Goal: Transaction & Acquisition: Purchase product/service

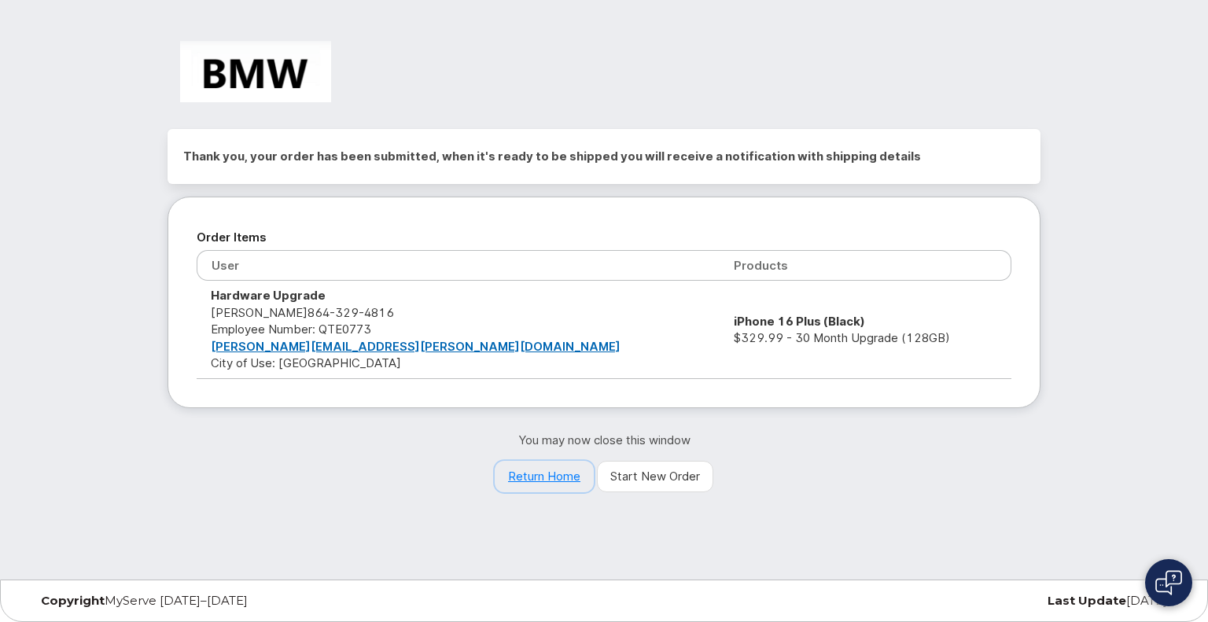
click at [554, 476] on link "Return Home" at bounding box center [544, 476] width 99 height 31
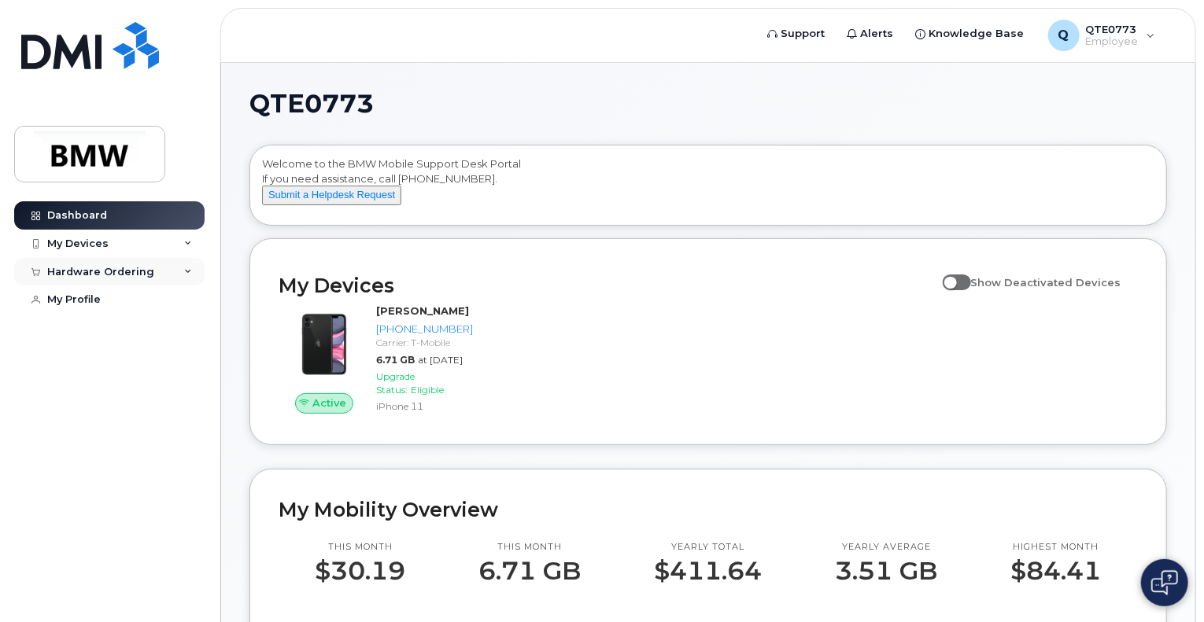
click at [148, 266] on div "Hardware Ordering" at bounding box center [100, 272] width 107 height 13
click at [126, 306] on link "My Orders" at bounding box center [123, 301] width 163 height 30
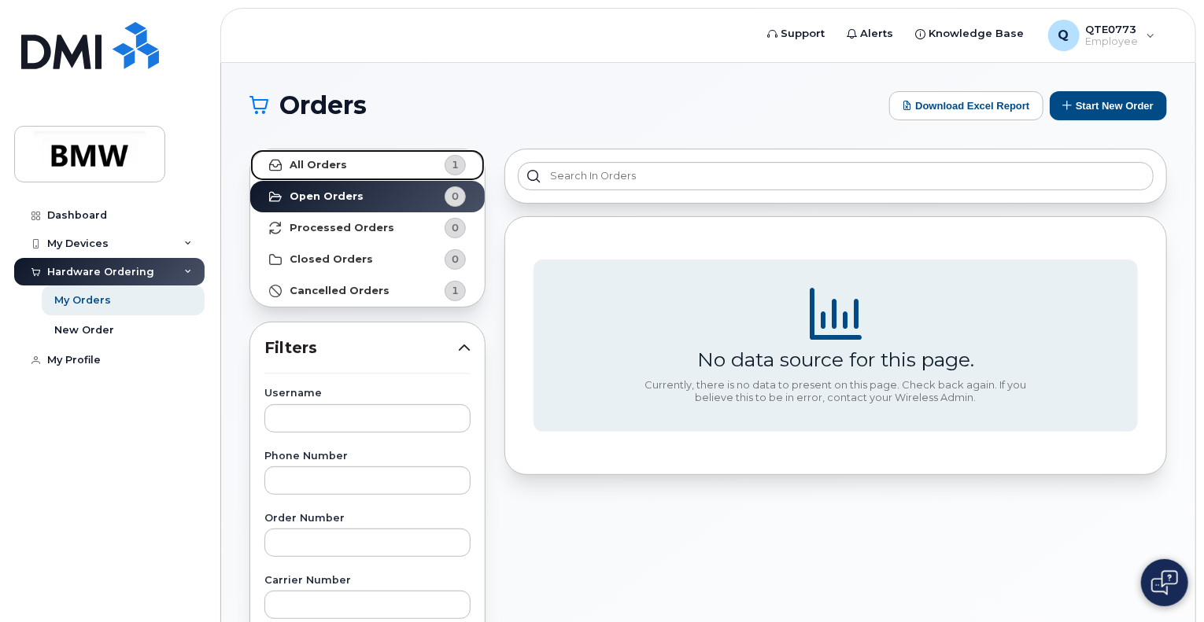
click at [411, 166] on link "All Orders 1" at bounding box center [367, 164] width 234 height 31
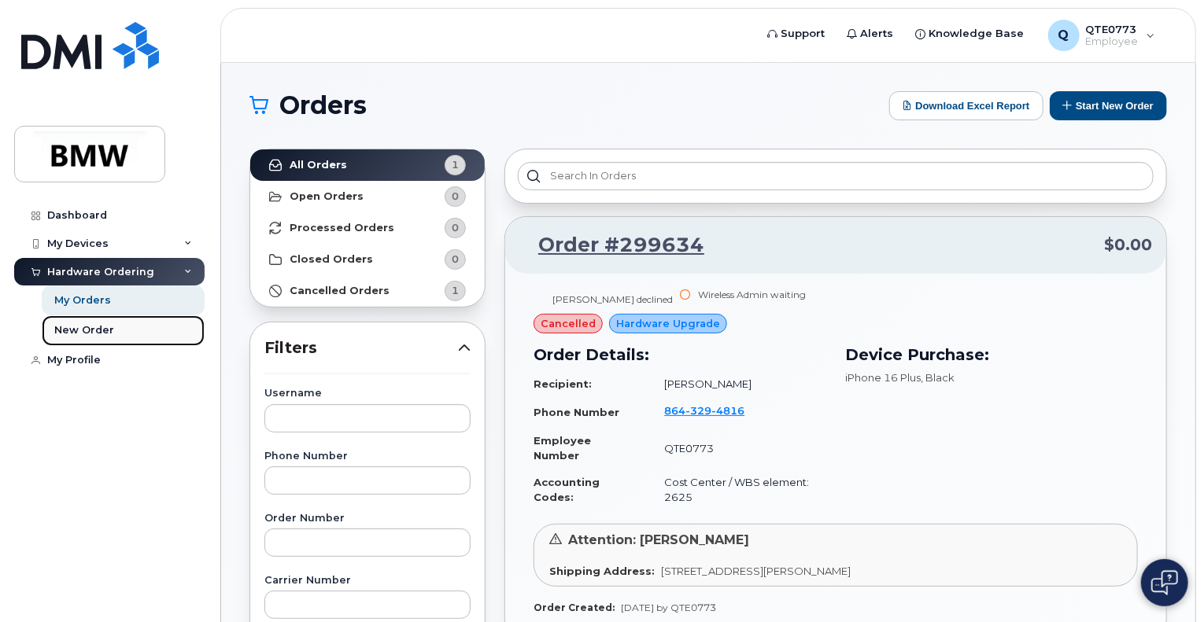
click at [107, 327] on div "New Order" at bounding box center [84, 330] width 60 height 14
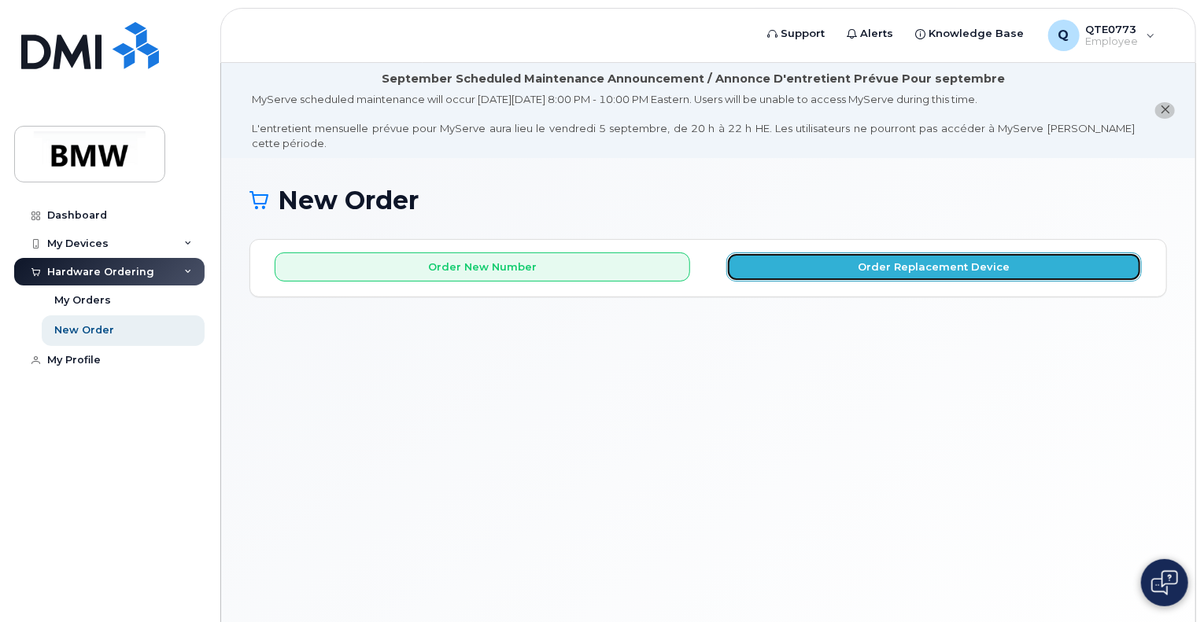
click at [816, 253] on button "Order Replacement Device" at bounding box center [933, 267] width 415 height 29
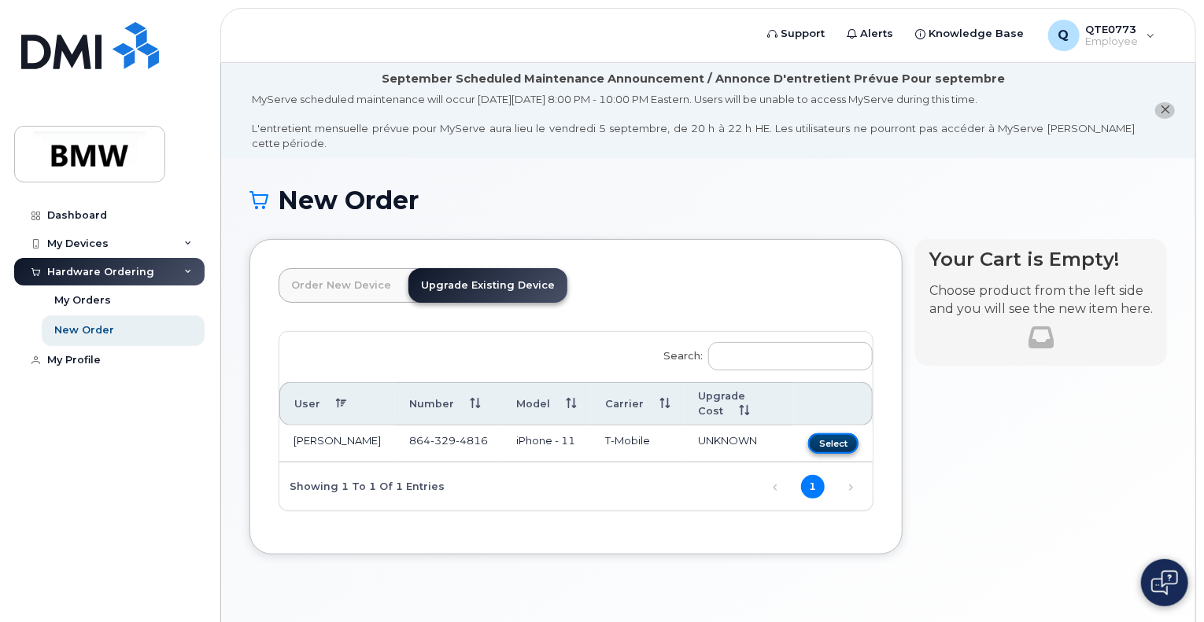
click at [827, 434] on button "Select" at bounding box center [833, 444] width 50 height 20
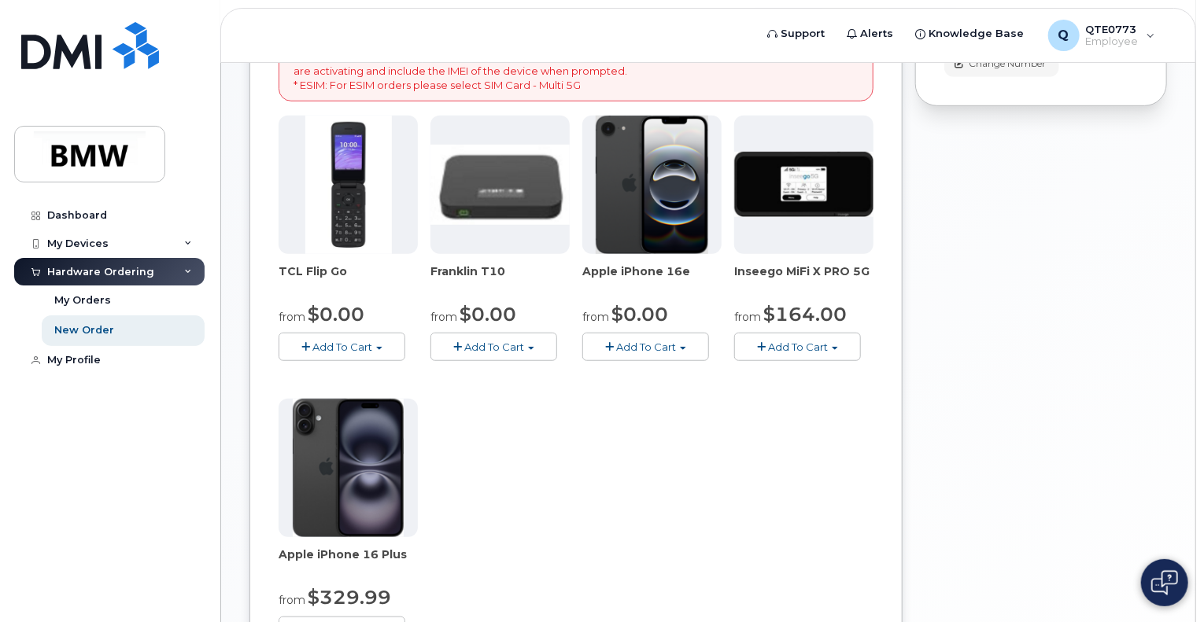
scroll to position [393, 0]
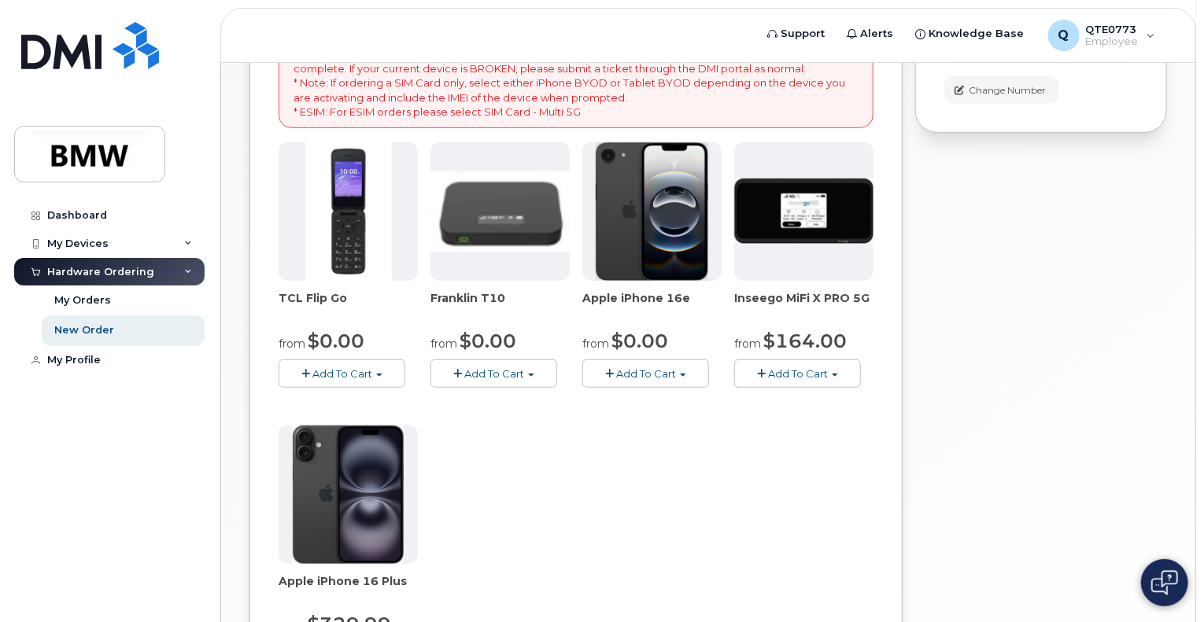
click at [657, 368] on button "Add To Cart" at bounding box center [645, 374] width 127 height 28
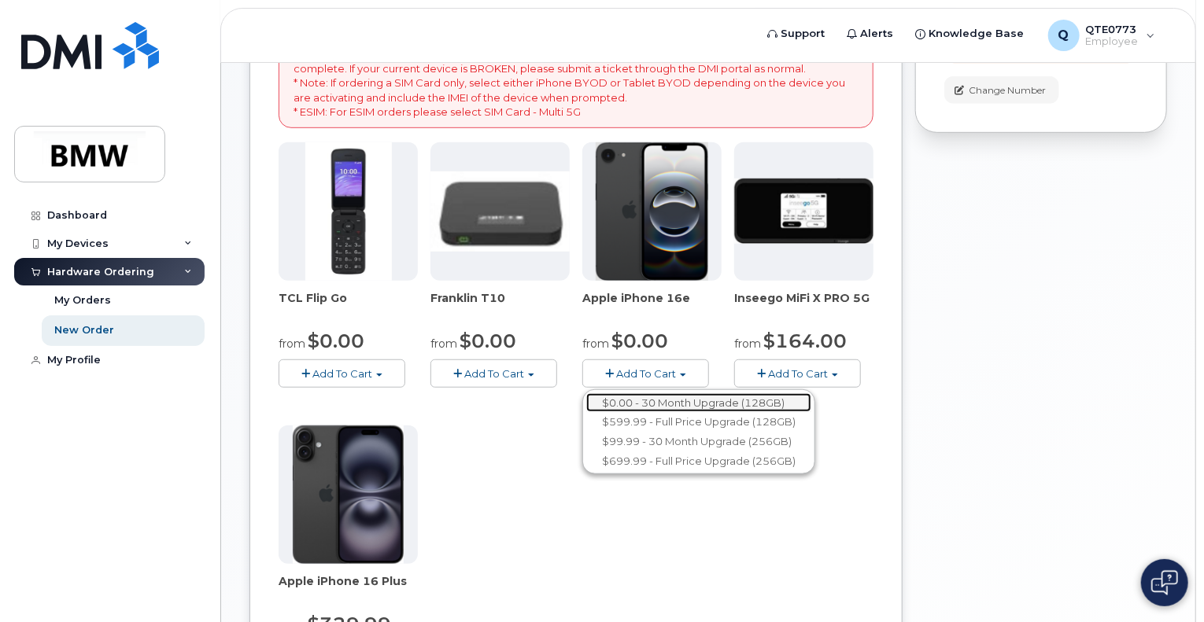
click at [671, 393] on link "$0.00 - 30 Month Upgrade (128GB)" at bounding box center [698, 403] width 225 height 20
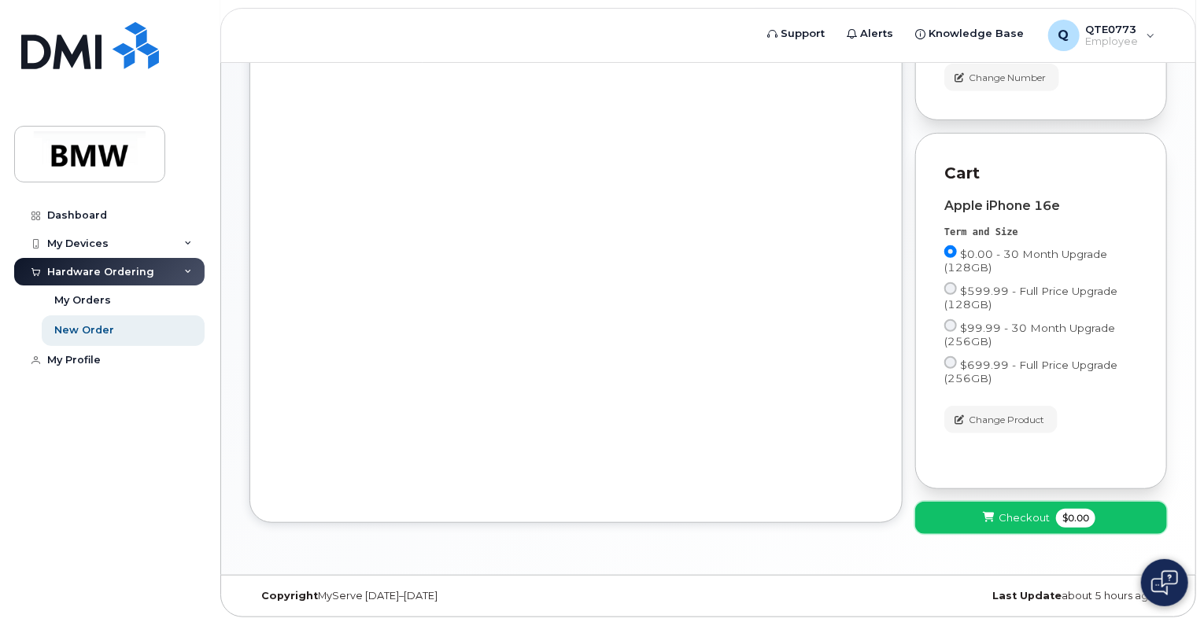
click at [1037, 515] on span "Checkout" at bounding box center [1023, 518] width 51 height 15
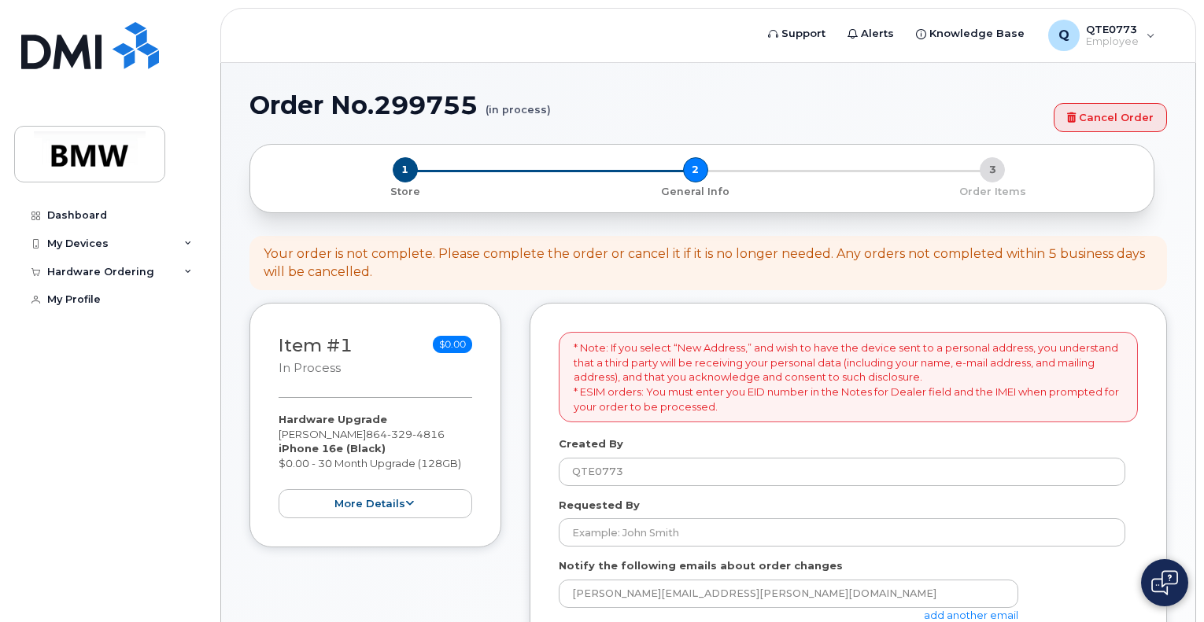
select select
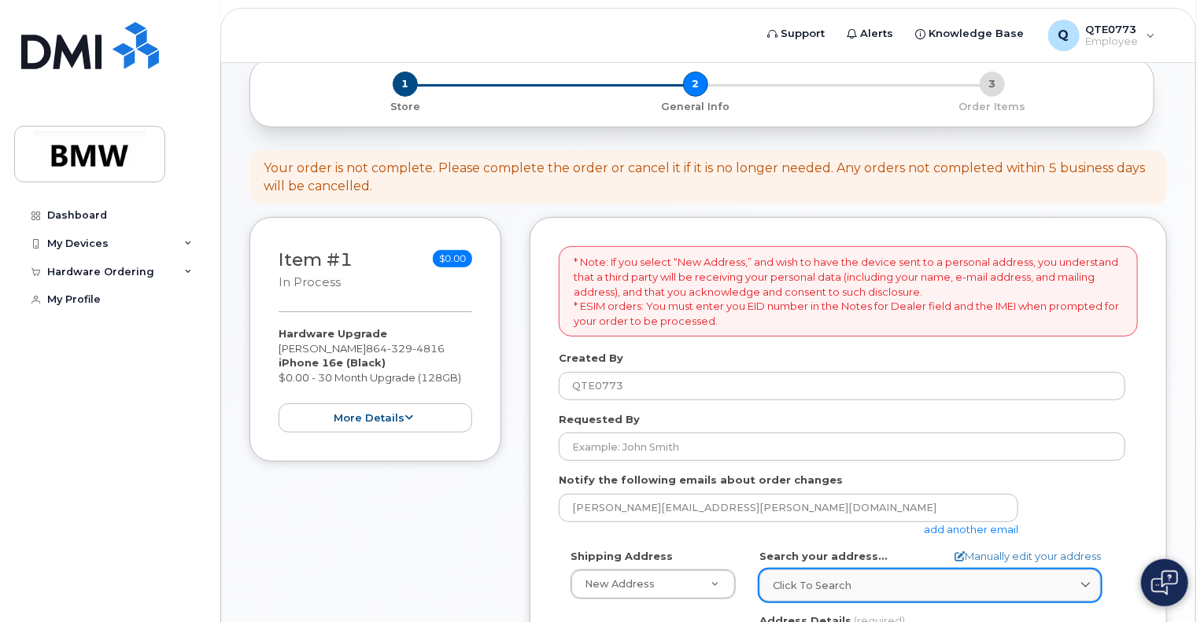
scroll to position [236, 0]
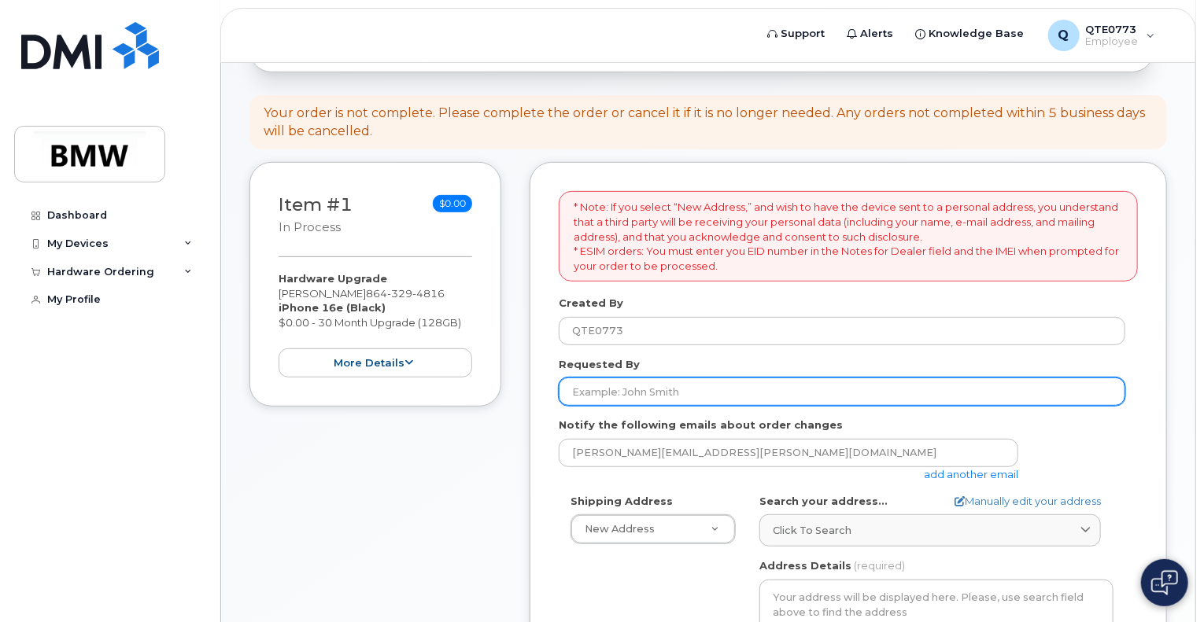
click at [694, 378] on input "Requested By" at bounding box center [842, 392] width 566 height 28
type input "Matt Jarrett"
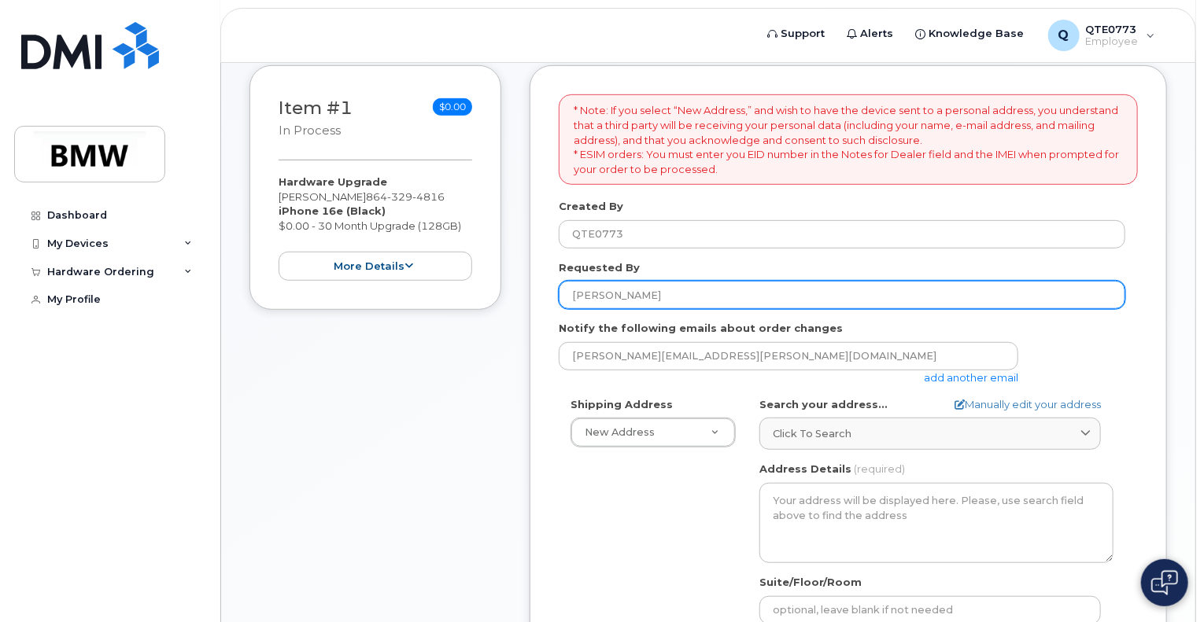
scroll to position [472, 0]
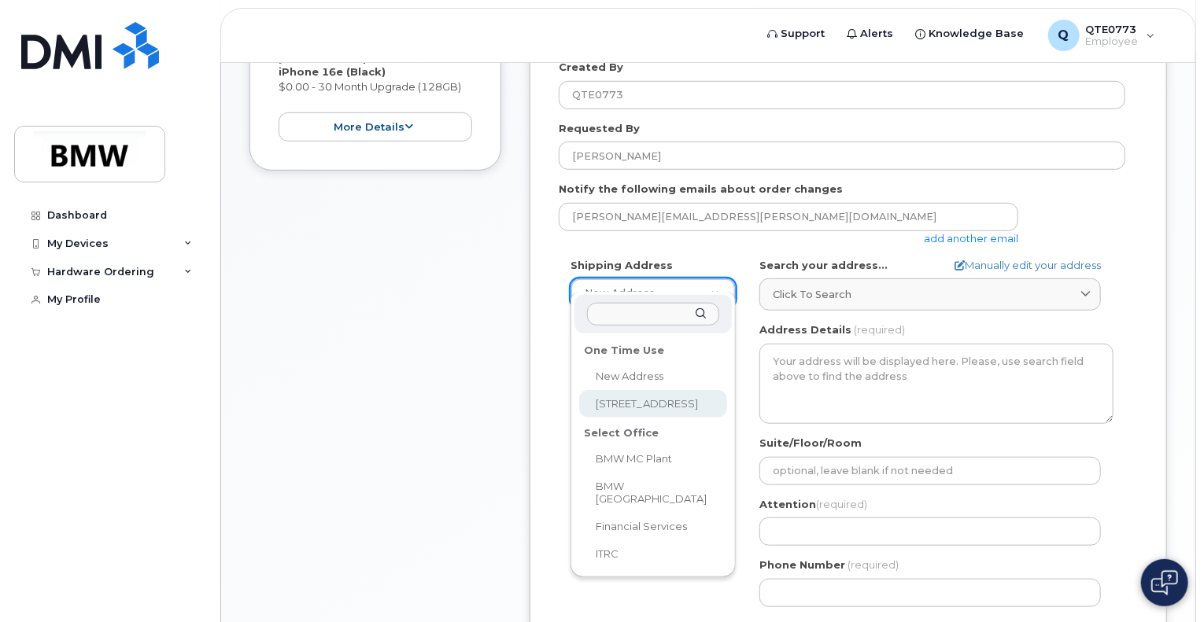
select select "117 graystone drive"
type input "[PERSON_NAME]"
type input "8643294816"
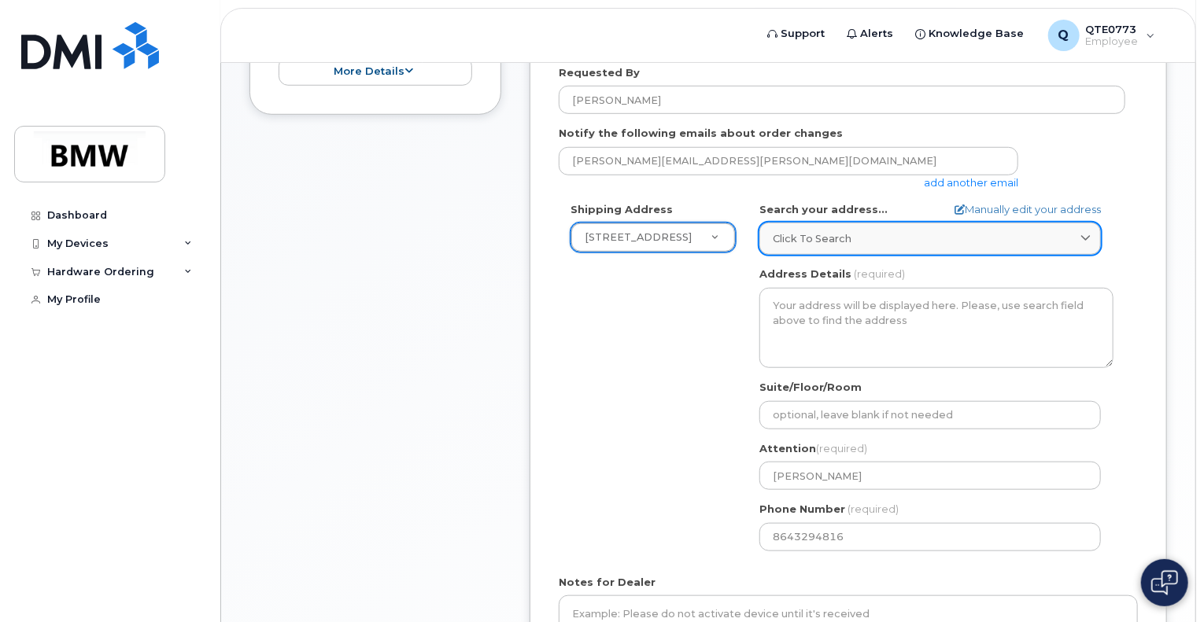
scroll to position [551, 0]
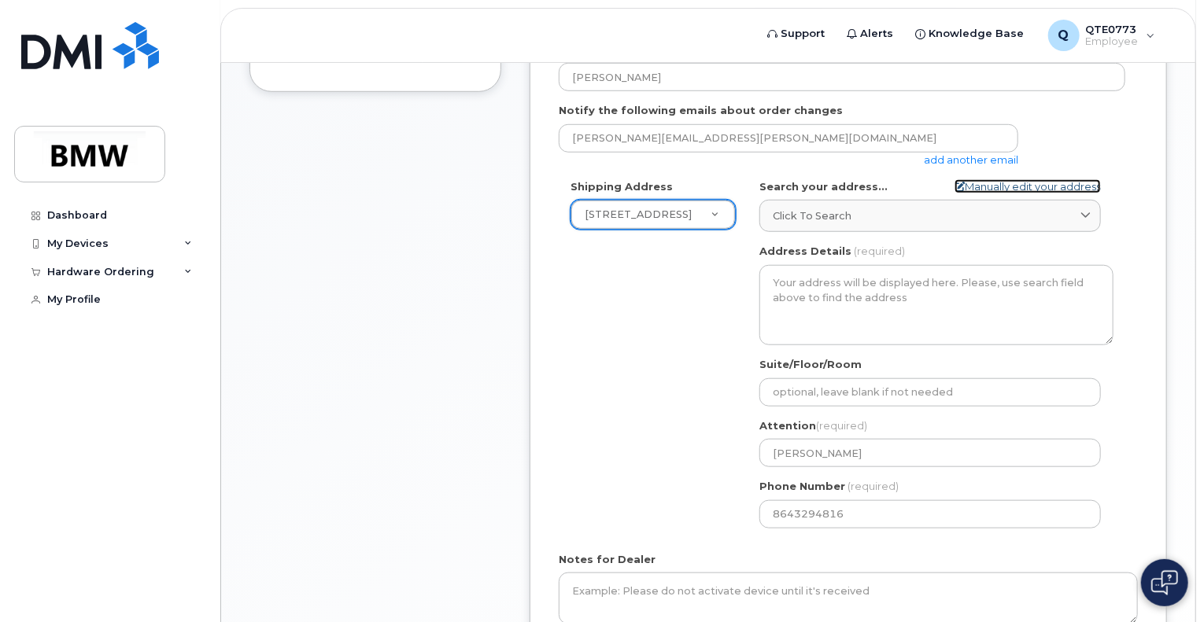
click at [1028, 179] on link "Manually edit your address" at bounding box center [1027, 186] width 146 height 15
select select
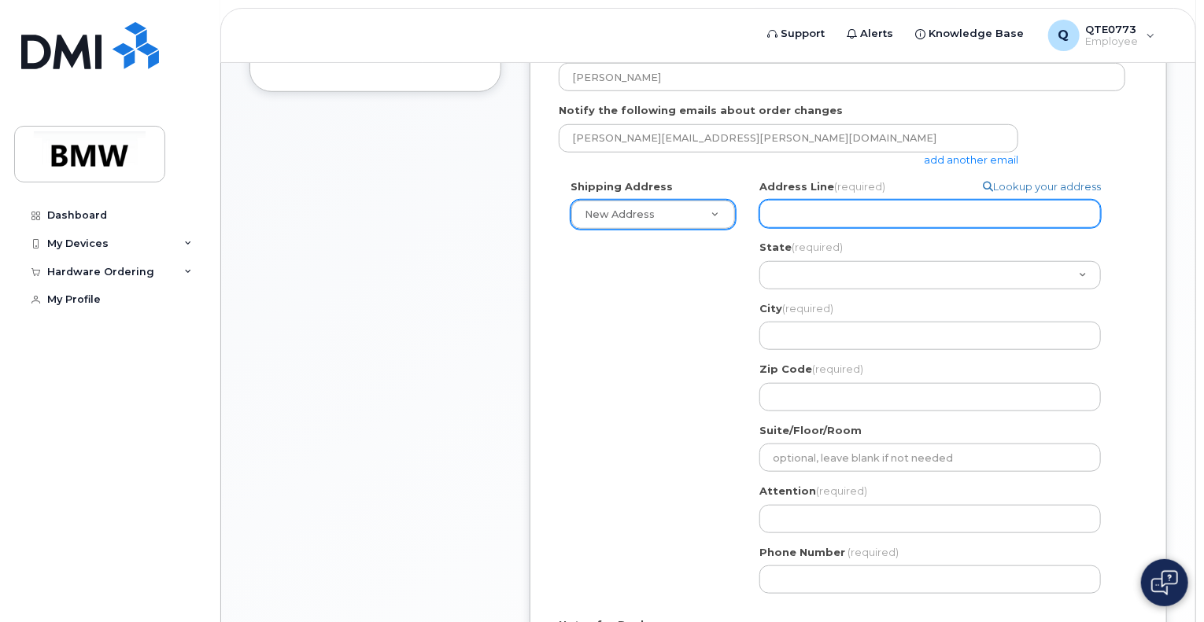
click at [956, 200] on input "Address Line (required)" at bounding box center [929, 214] width 341 height 28
type input "117 graystone drive"
select select
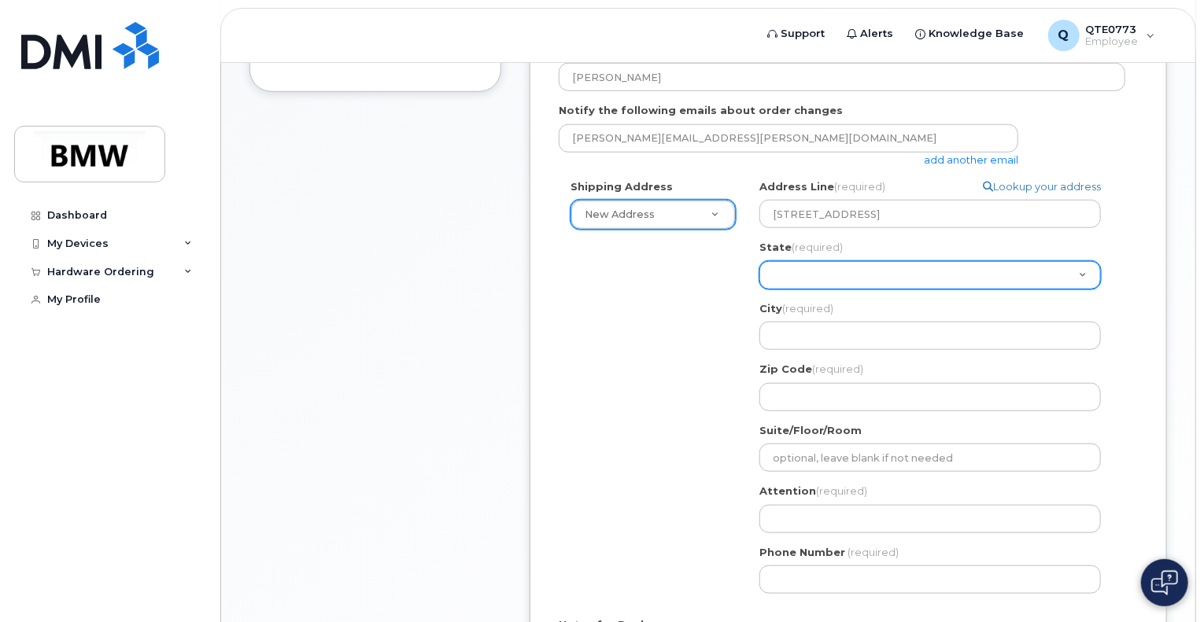
click at [902, 261] on select "Alabama Alaska American Samoa Arizona Arkansas California Colorado Connecticut …" at bounding box center [929, 275] width 341 height 28
select select "SC"
click at [759, 261] on select "Alabama Alaska American Samoa Arizona Arkansas California Colorado Connecticut …" at bounding box center [929, 275] width 341 height 28
select select
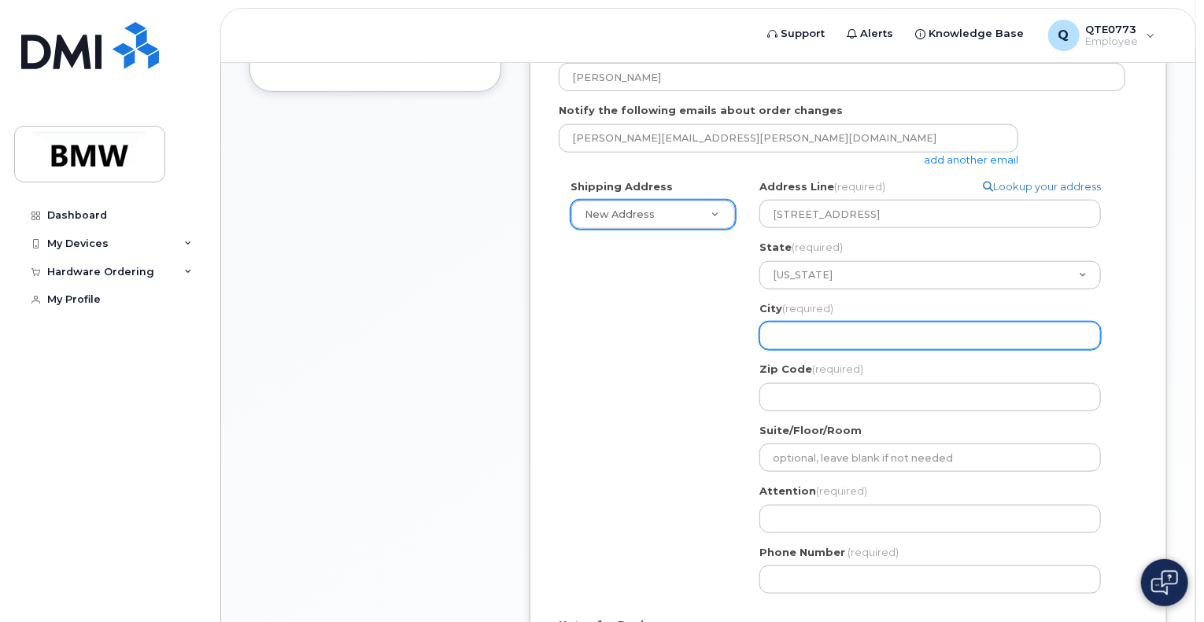
click at [853, 329] on input "City (required)" at bounding box center [929, 336] width 341 height 28
type input "moore"
select select
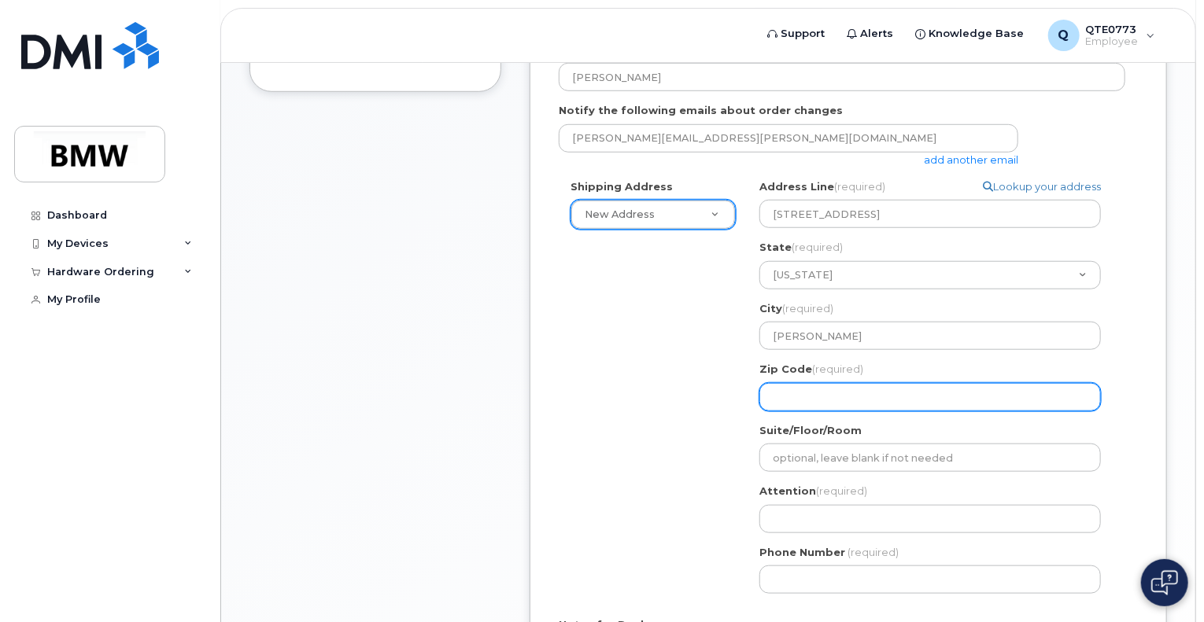
click at [850, 383] on input "Zip Code (required)" at bounding box center [929, 397] width 341 height 28
type input "29369"
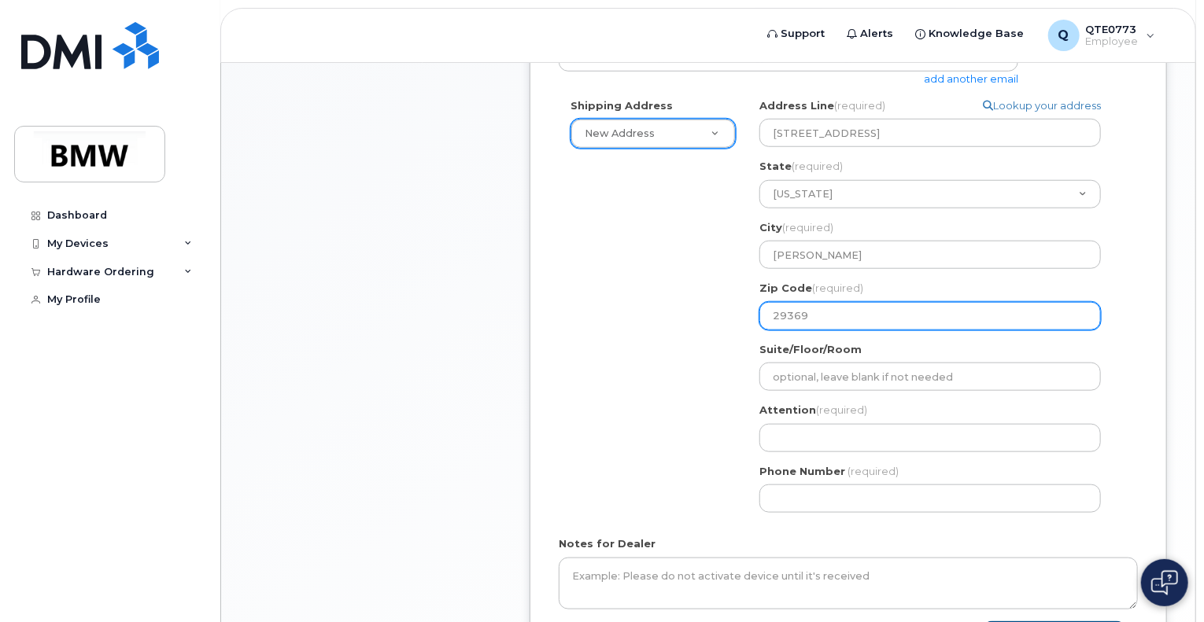
scroll to position [774, 0]
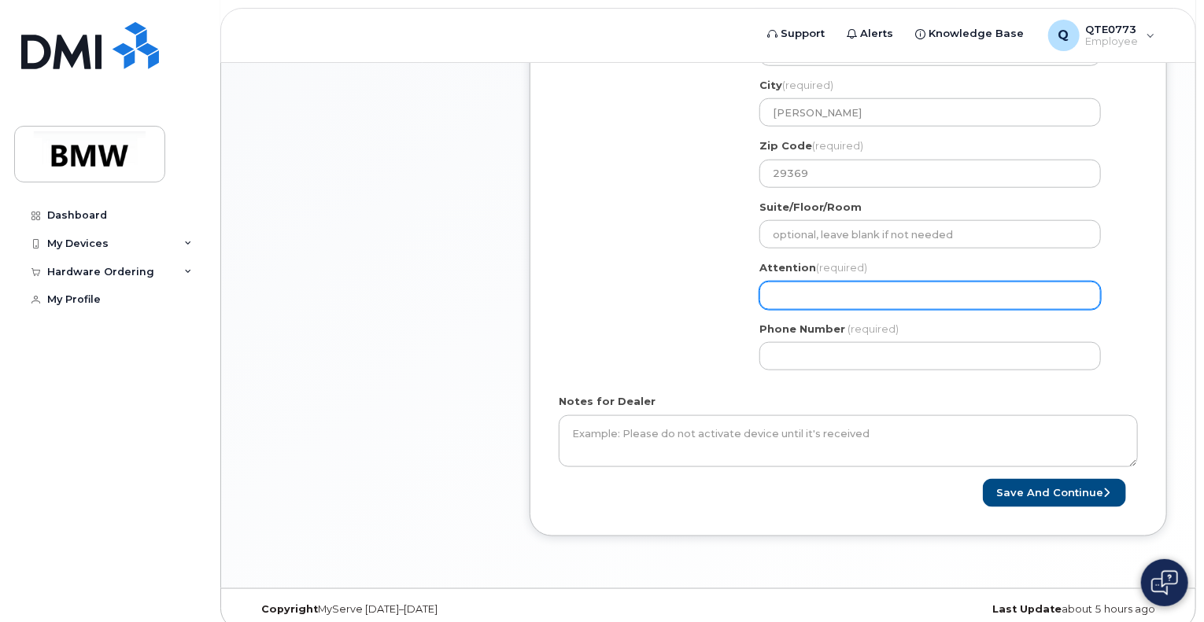
click at [872, 283] on input "Attention (required)" at bounding box center [929, 296] width 341 height 28
select select
type input "m"
select select
type input "ma"
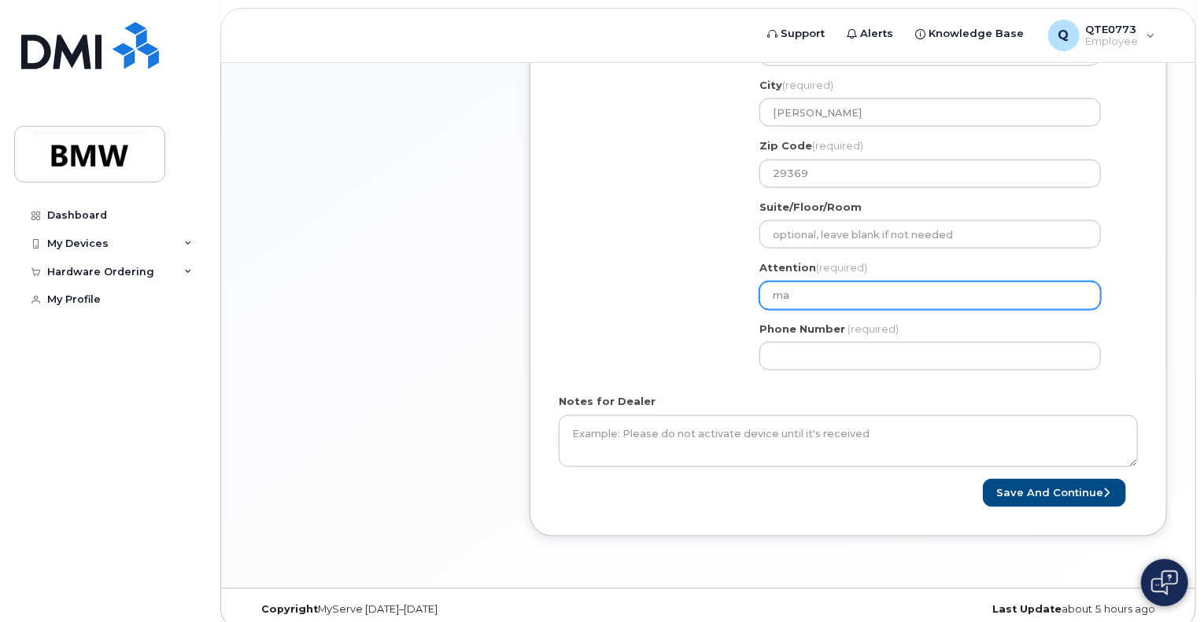
select select
type input "mat"
select select
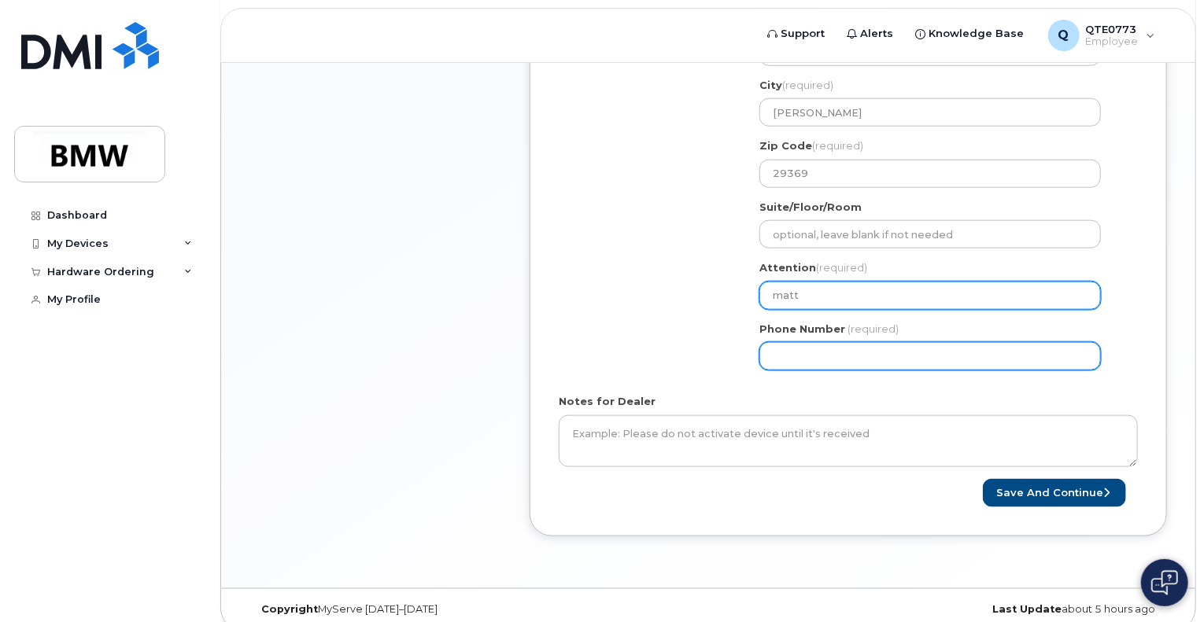
type input "matt"
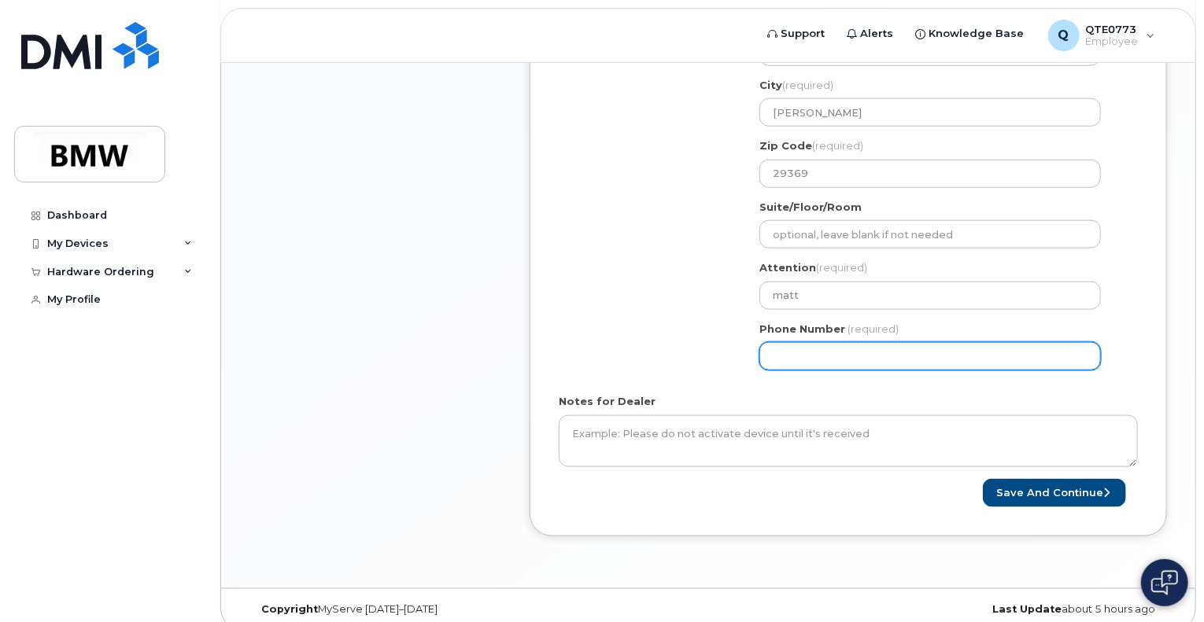
click at [822, 345] on input "Phone Number" at bounding box center [929, 356] width 341 height 28
type input "803617930"
select select
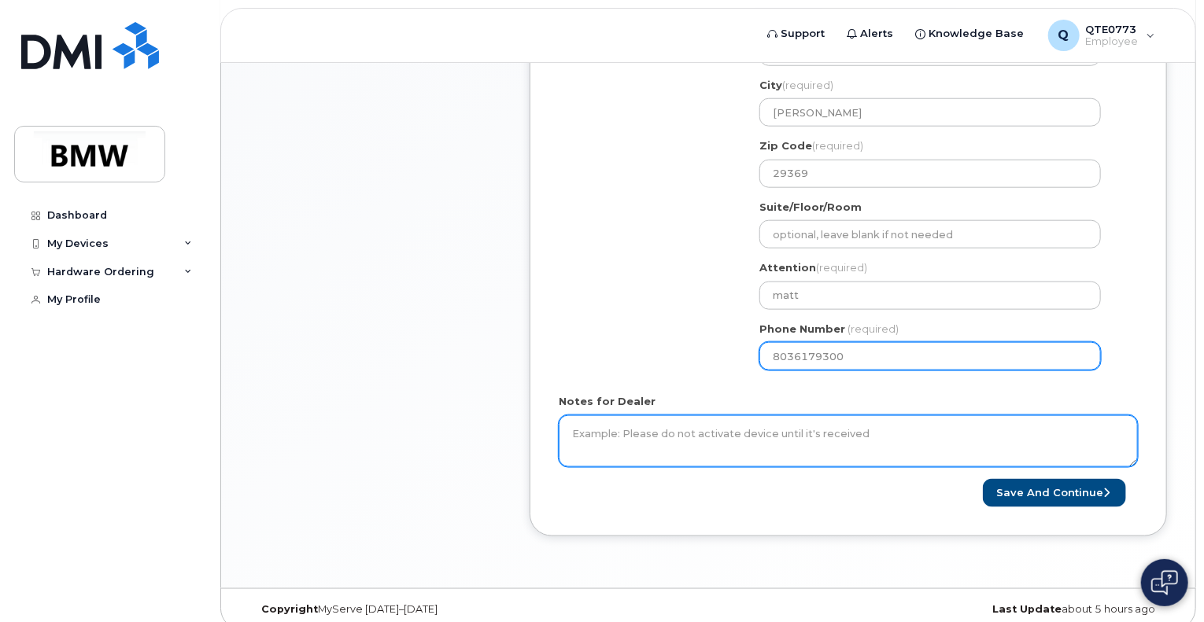
type input "8036179300"
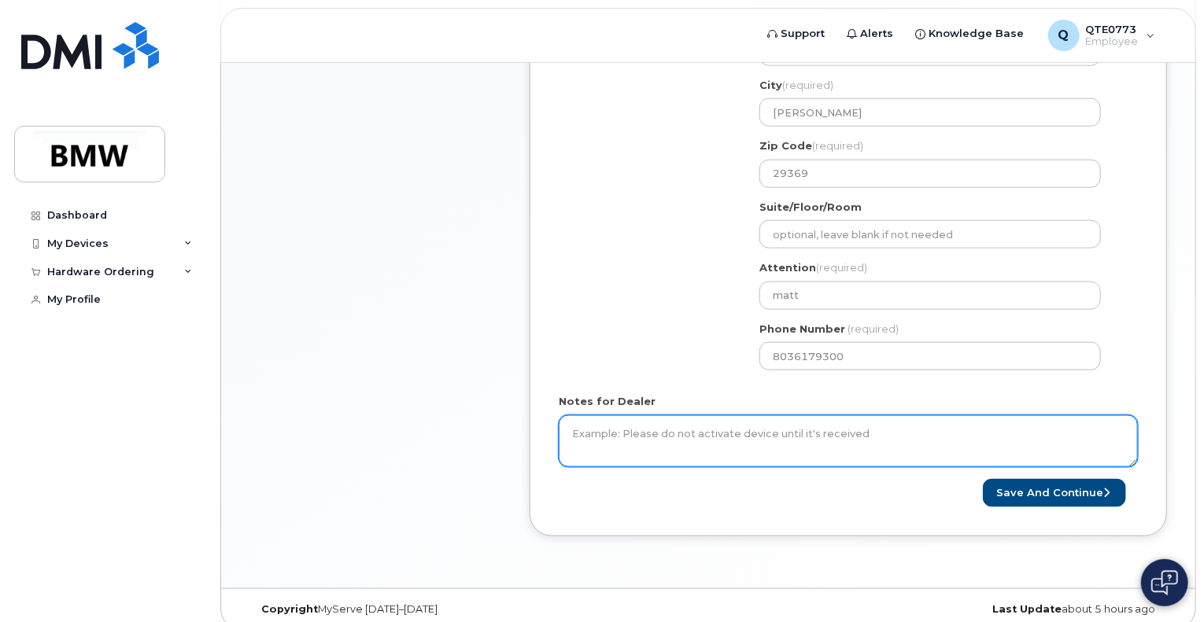
drag, startPoint x: 863, startPoint y: 419, endPoint x: 793, endPoint y: 422, distance: 70.1
click at [793, 422] on textarea "Notes for Dealer" at bounding box center [848, 441] width 579 height 52
type textarea "please do not de activate till received"
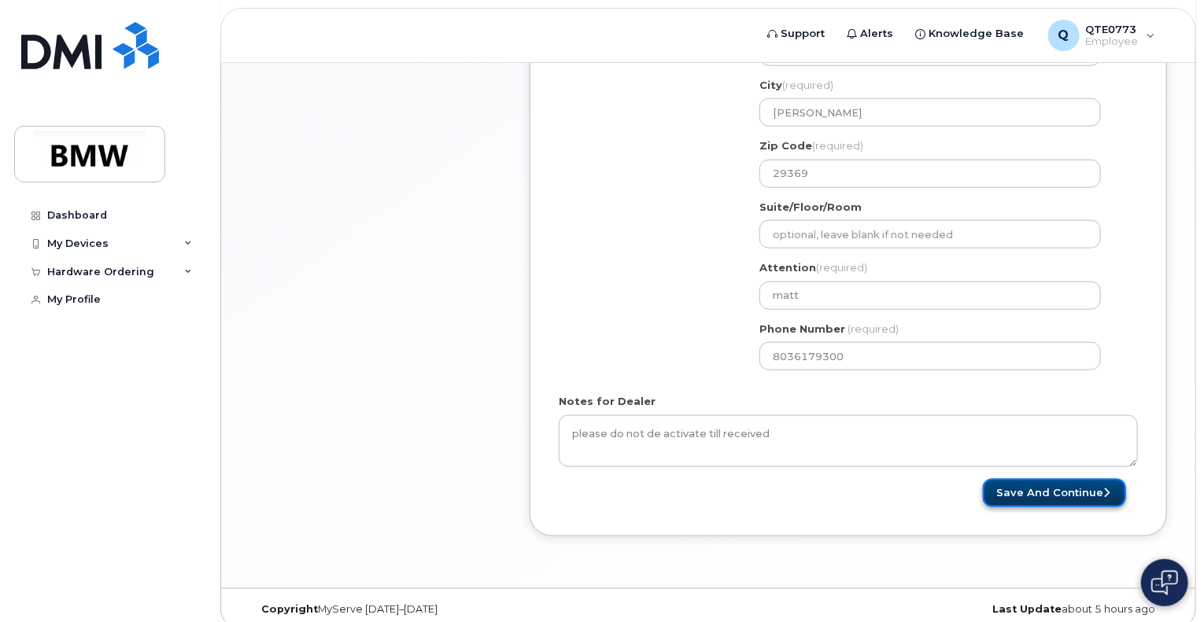
click at [1036, 479] on button "Save and Continue" at bounding box center [1054, 493] width 143 height 29
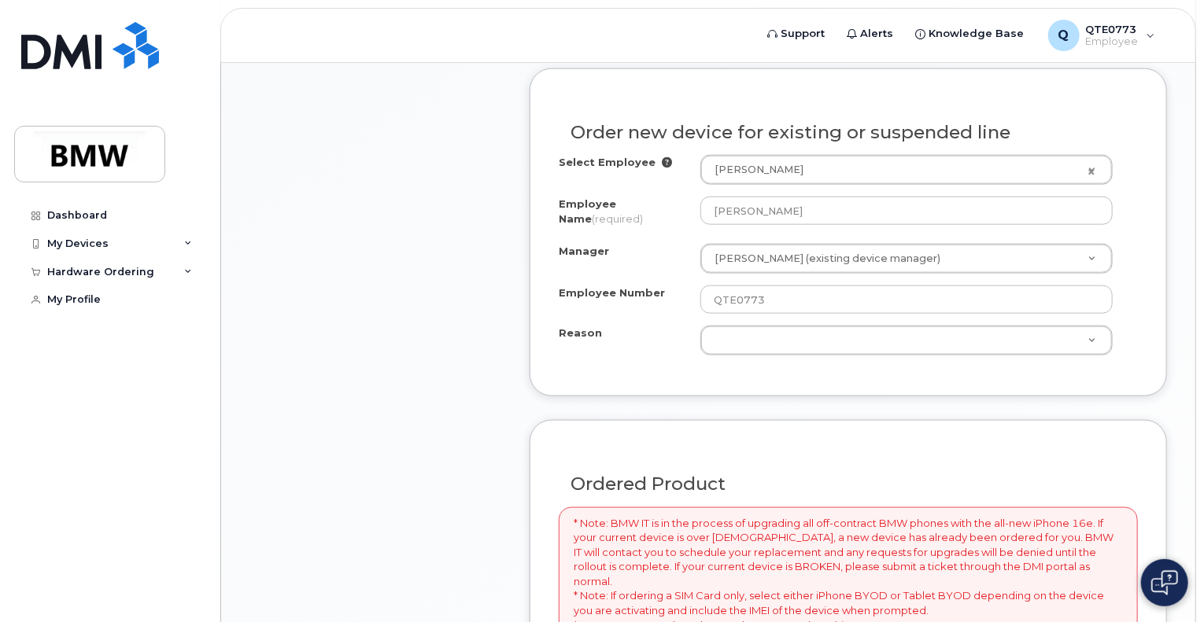
scroll to position [865, 0]
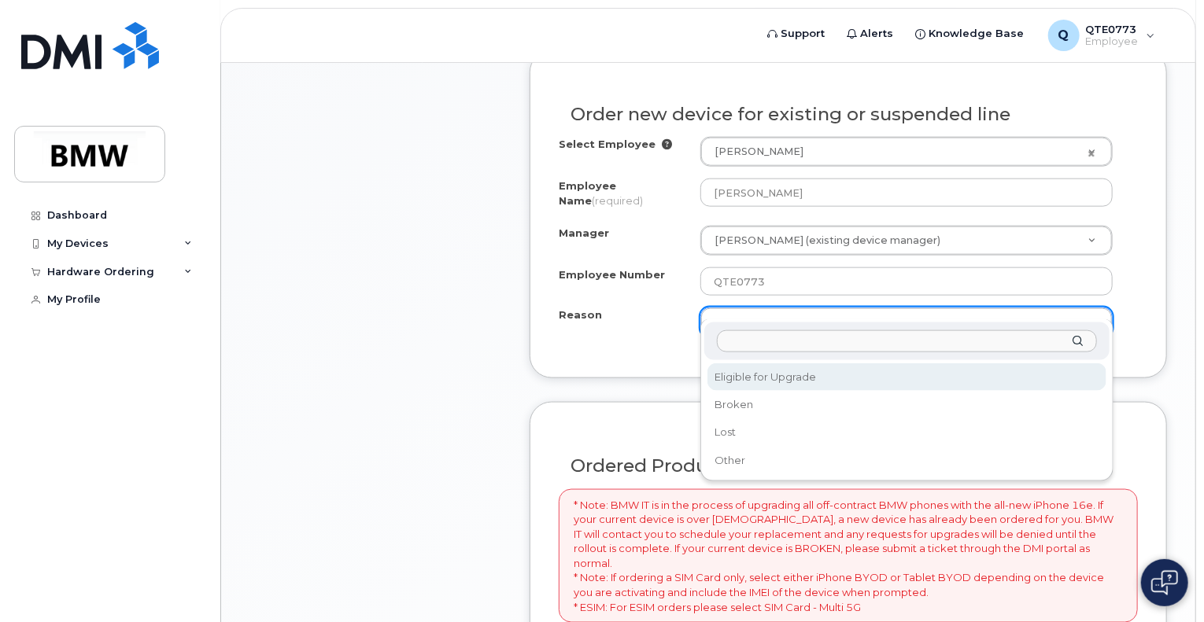
select select "eligible_for_upgrade"
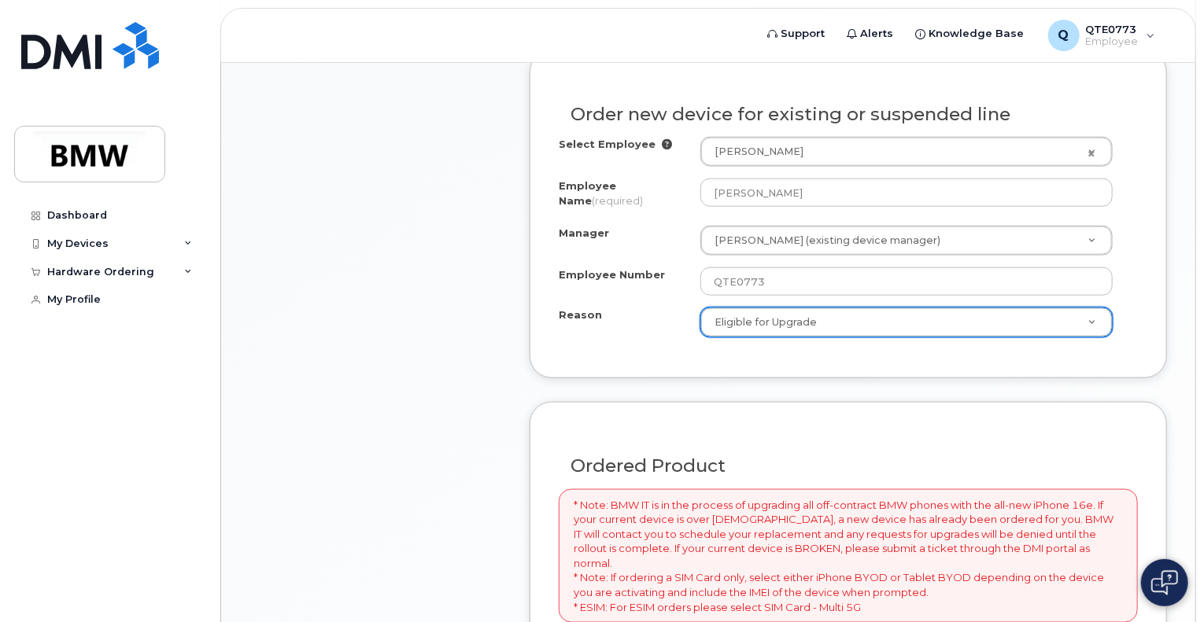
scroll to position [1259, 0]
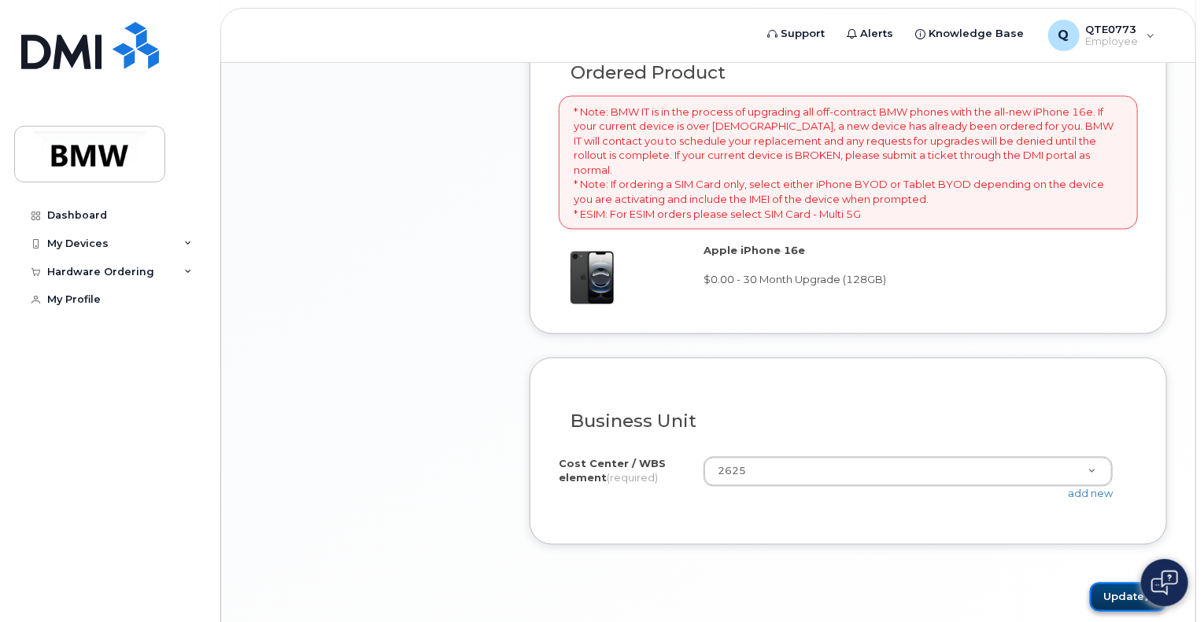
click at [1109, 583] on button "Update" at bounding box center [1128, 597] width 77 height 29
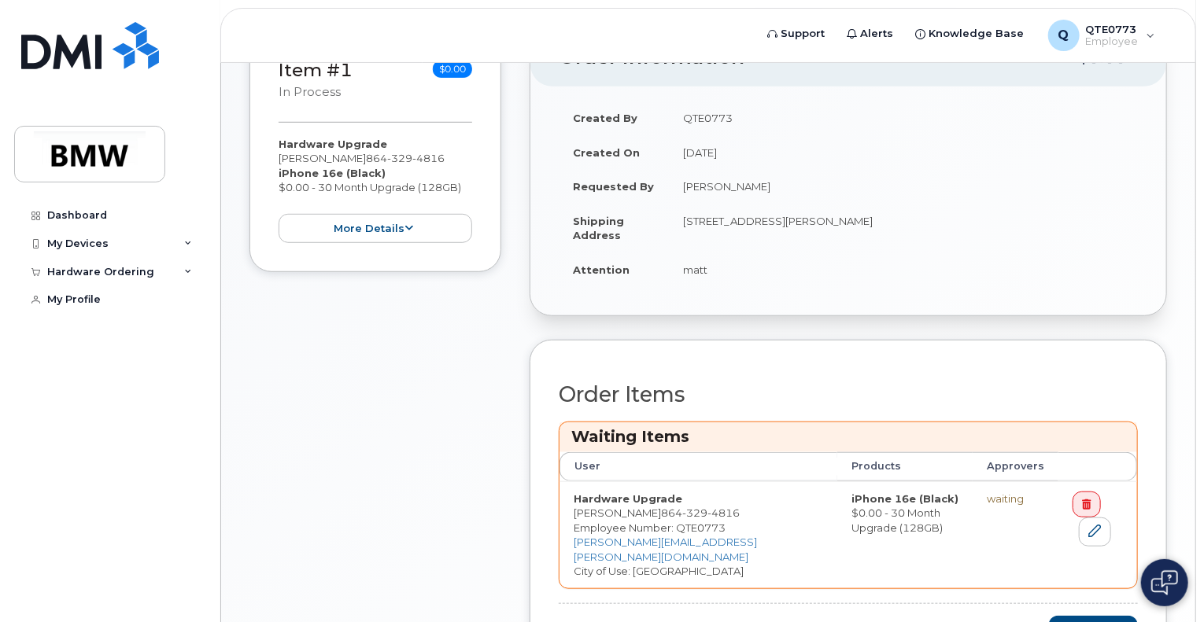
scroll to position [574, 0]
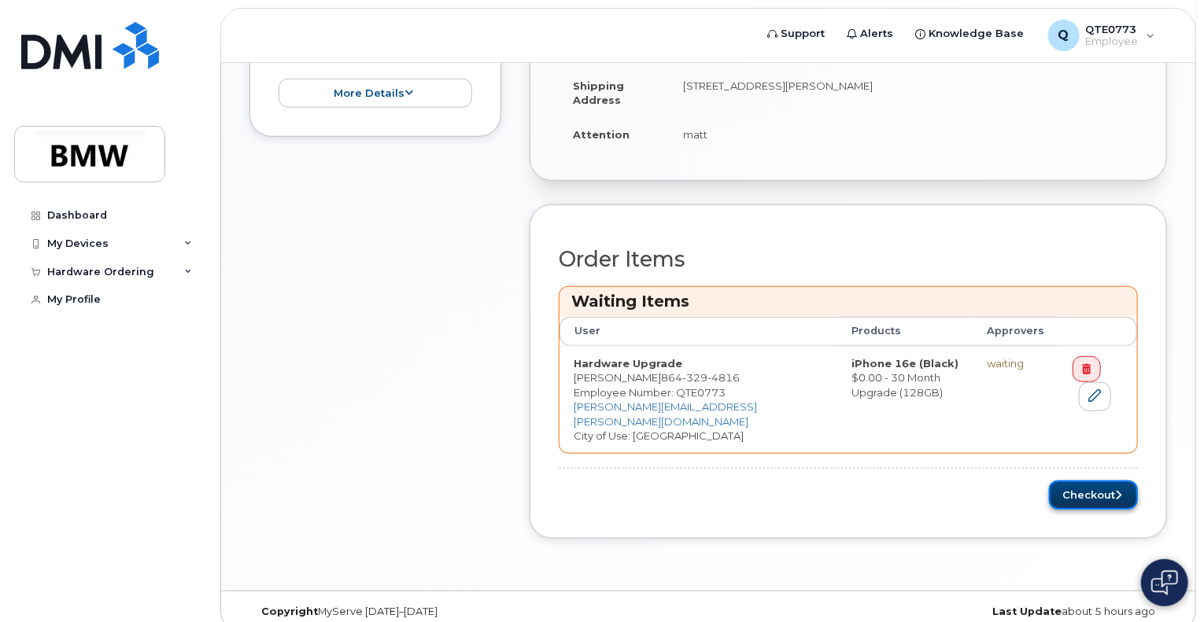
click at [1077, 487] on button "Checkout" at bounding box center [1093, 495] width 89 height 29
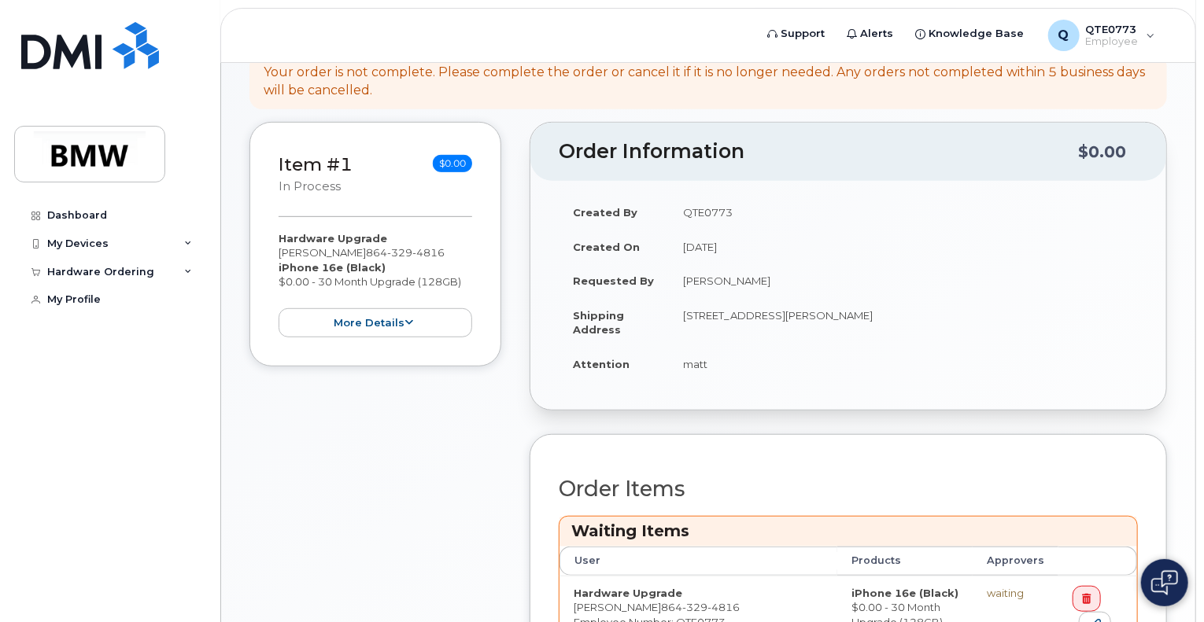
scroll to position [338, 0]
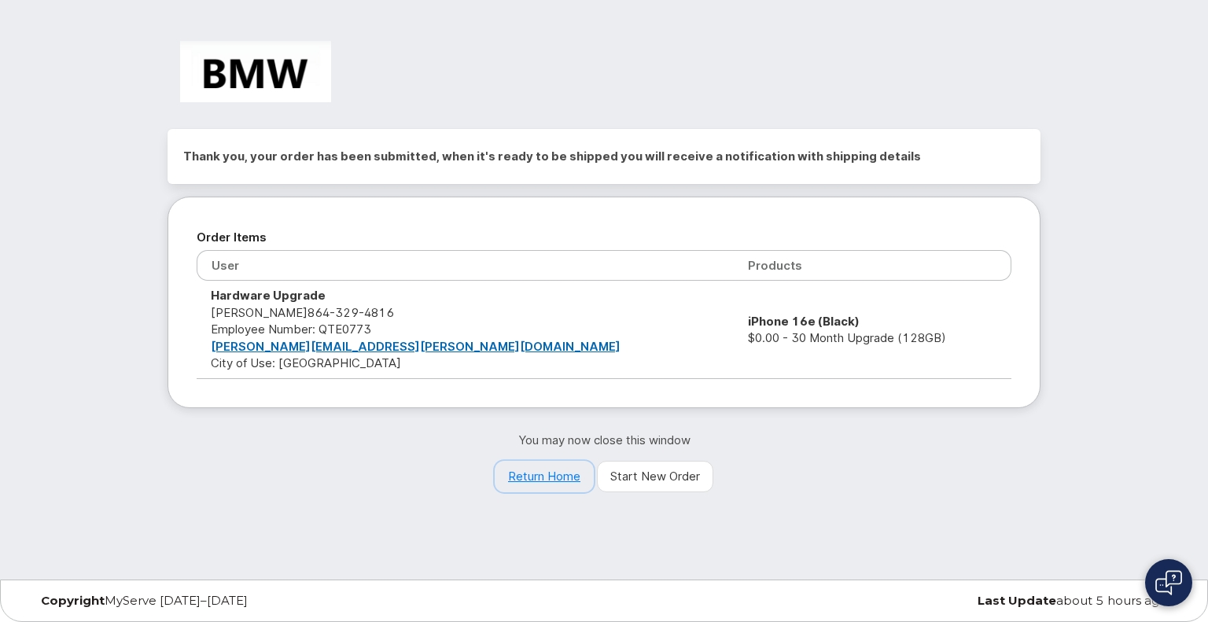
click at [541, 483] on link "Return Home" at bounding box center [544, 476] width 99 height 31
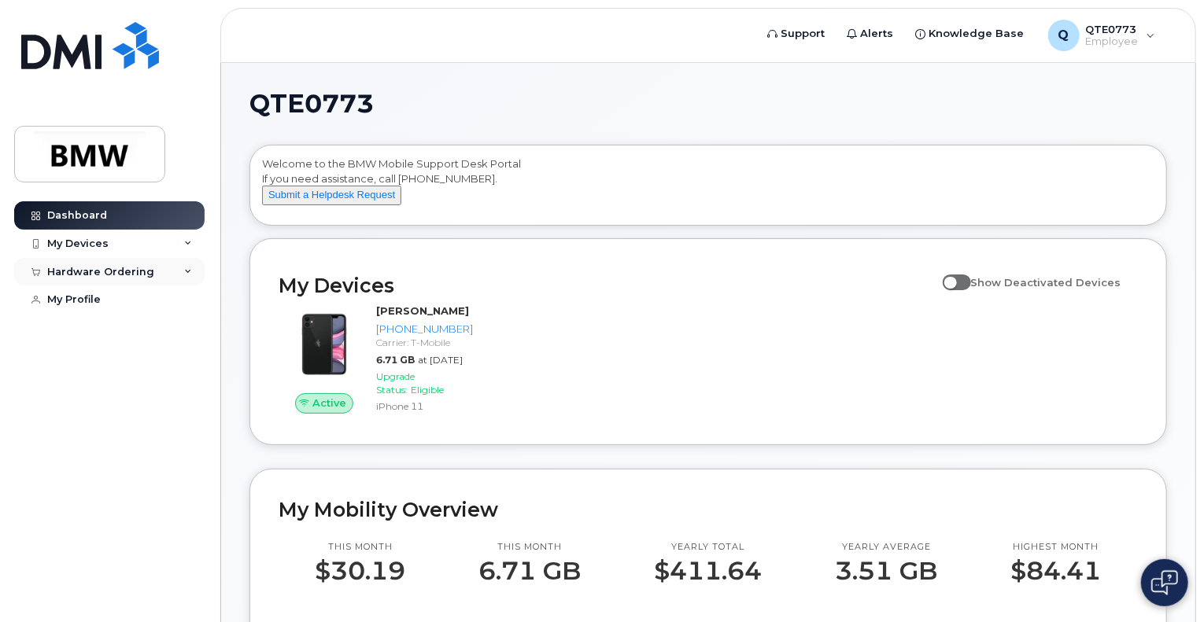
click at [141, 271] on div "Hardware Ordering" at bounding box center [100, 272] width 107 height 13
click at [132, 299] on link "My Orders" at bounding box center [123, 301] width 163 height 30
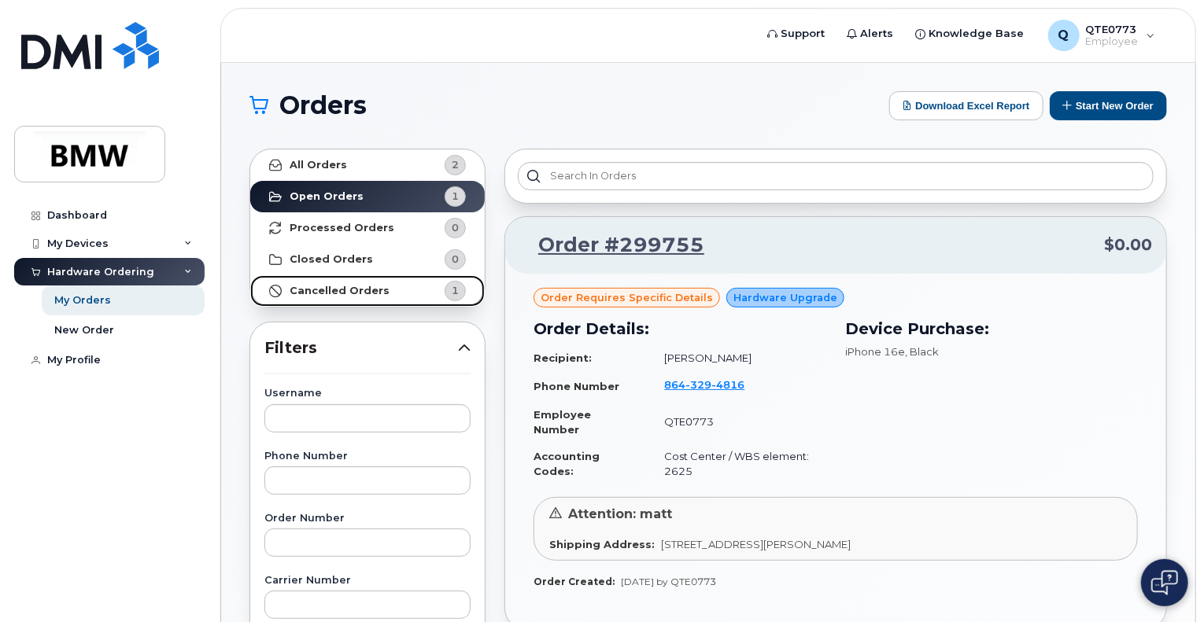
click at [344, 289] on strong "Cancelled Orders" at bounding box center [340, 291] width 100 height 13
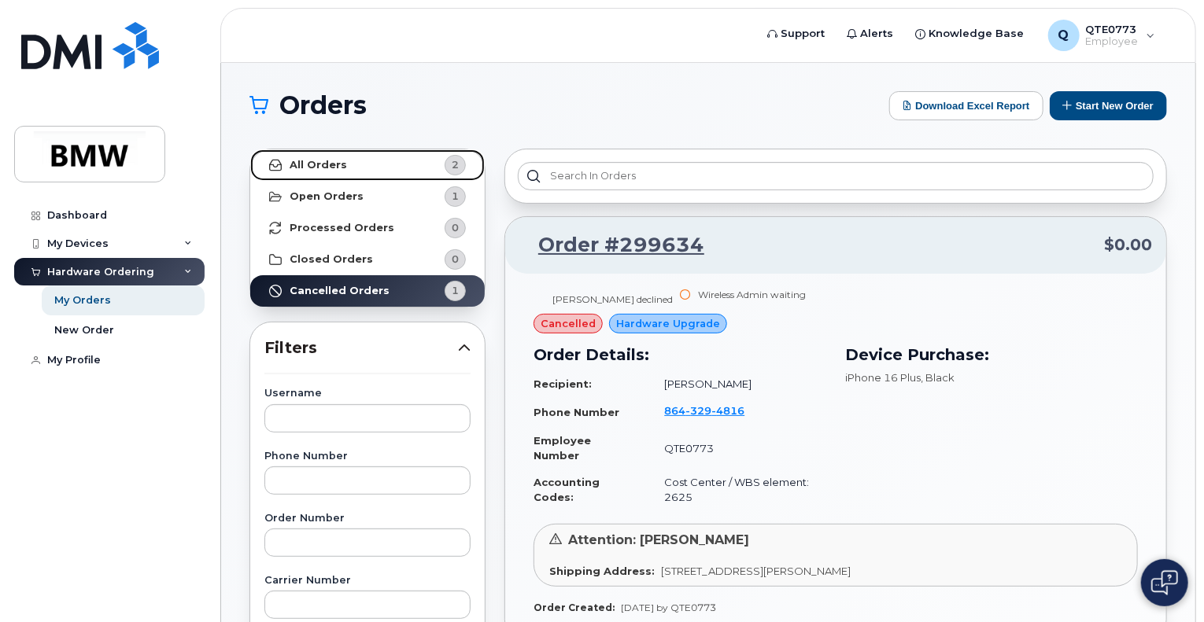
click at [426, 161] on span "2" at bounding box center [442, 165] width 47 height 20
